Goal: Register for event/course

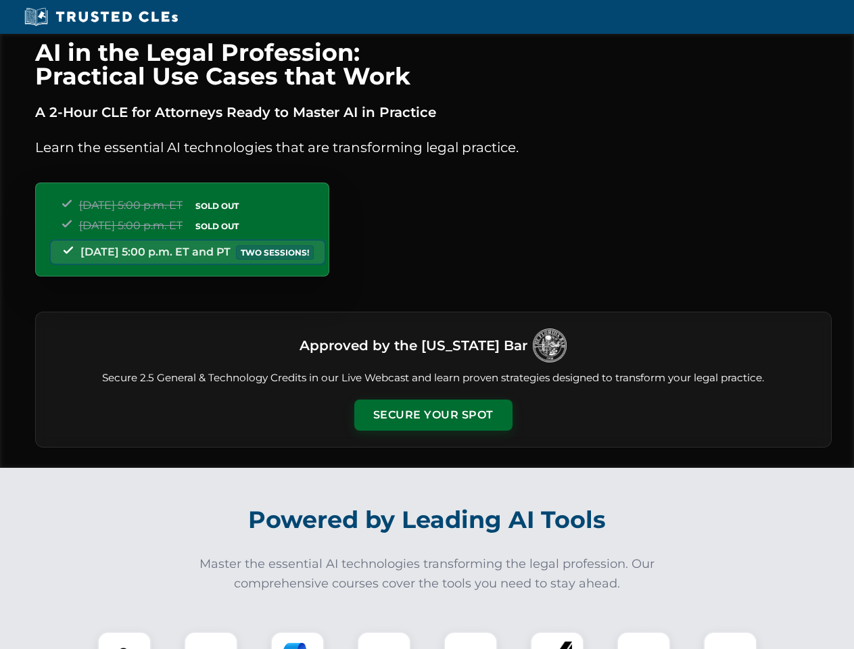
click at [433, 415] on button "Secure Your Spot" at bounding box center [433, 415] width 158 height 31
click at [124, 640] on img at bounding box center [124, 658] width 39 height 39
